Goal: Navigation & Orientation: Find specific page/section

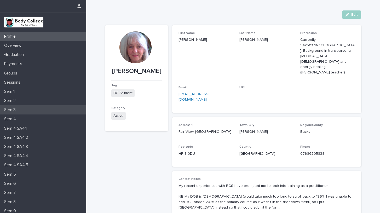
click at [9, 109] on p "Sem 3" at bounding box center [11, 109] width 18 height 5
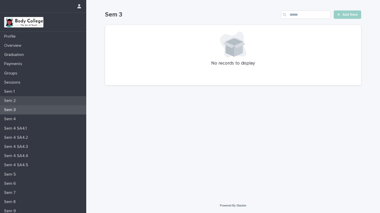
click at [14, 99] on p "Sem 2" at bounding box center [11, 100] width 18 height 5
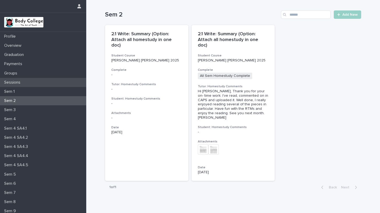
click at [12, 82] on p "Sessions" at bounding box center [13, 82] width 22 height 5
